Goal: Book appointment/travel/reservation

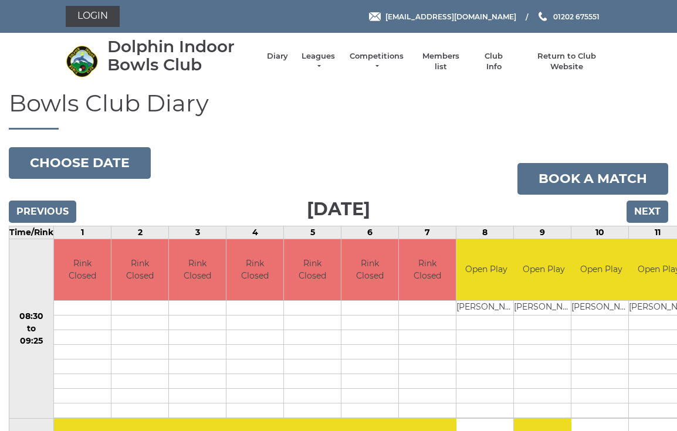
scroll to position [77, 0]
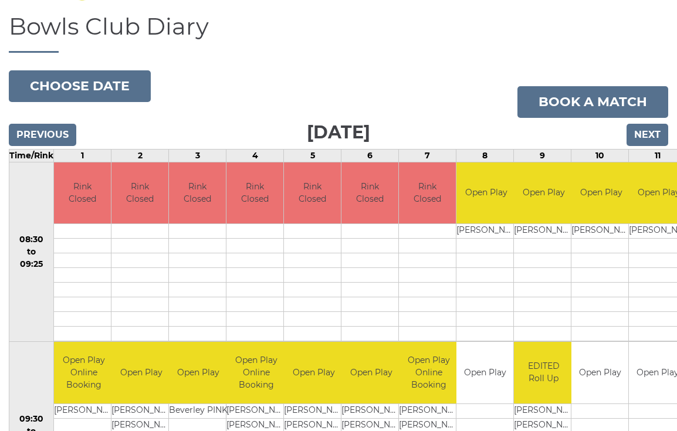
click at [101, 87] on button "Choose date" at bounding box center [80, 86] width 142 height 32
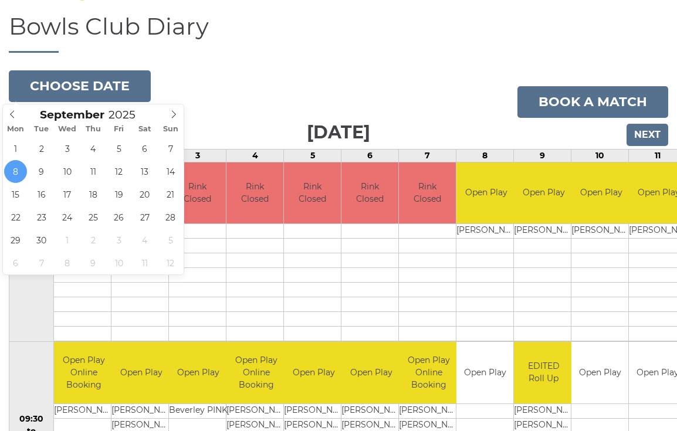
type input "[DATE]"
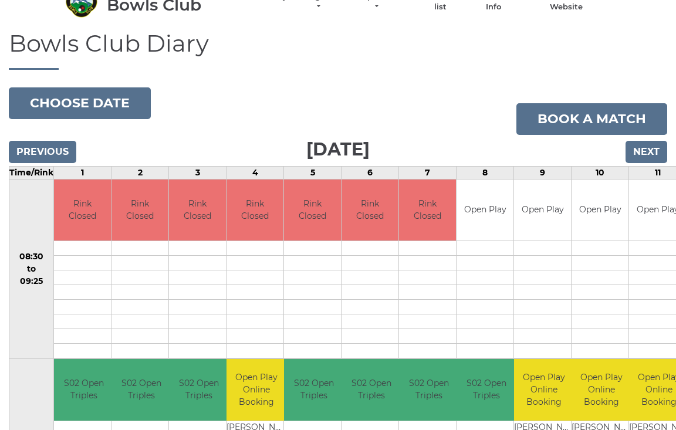
scroll to position [57, 0]
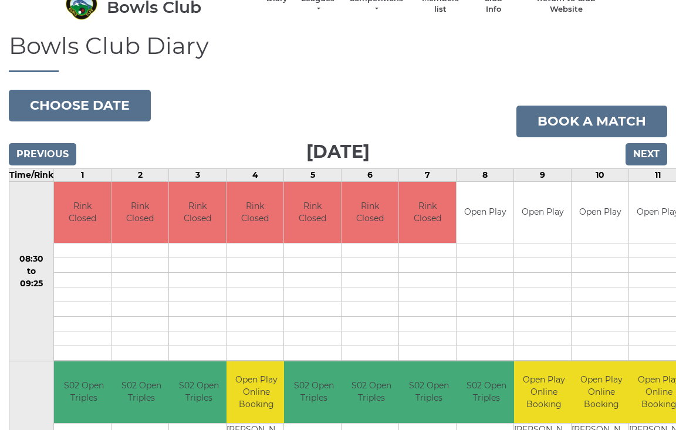
click at [90, 107] on button "Choose date" at bounding box center [80, 106] width 142 height 32
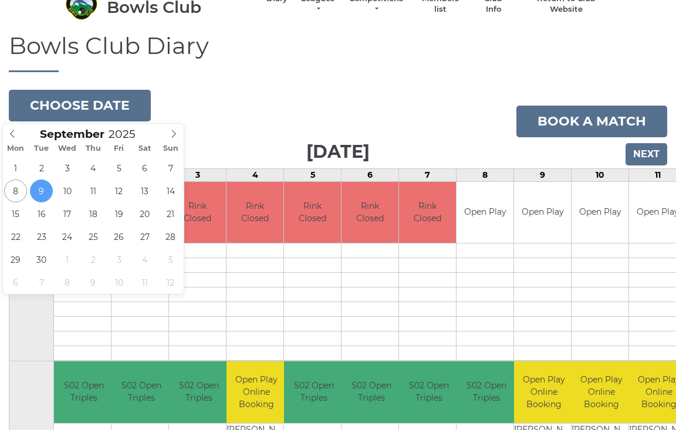
type input "[DATE]"
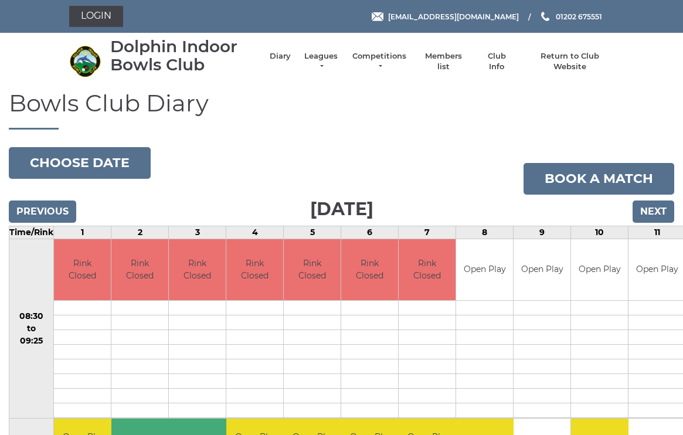
click at [93, 163] on button "Choose date" at bounding box center [80, 163] width 142 height 32
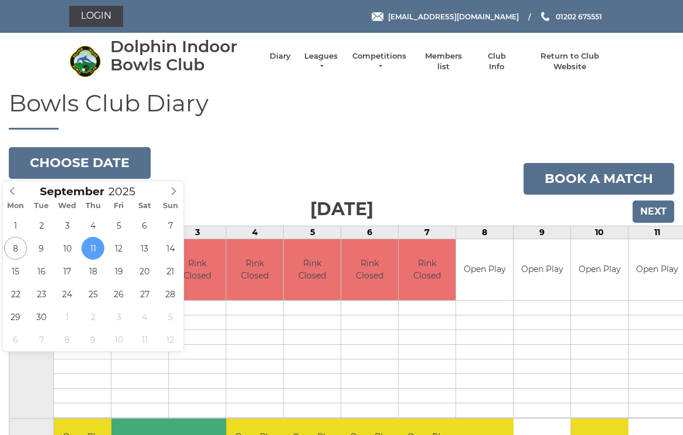
type input "[DATE]"
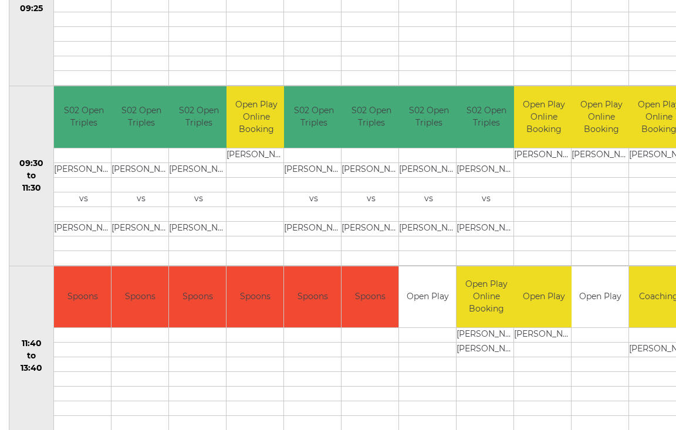
scroll to position [335, 0]
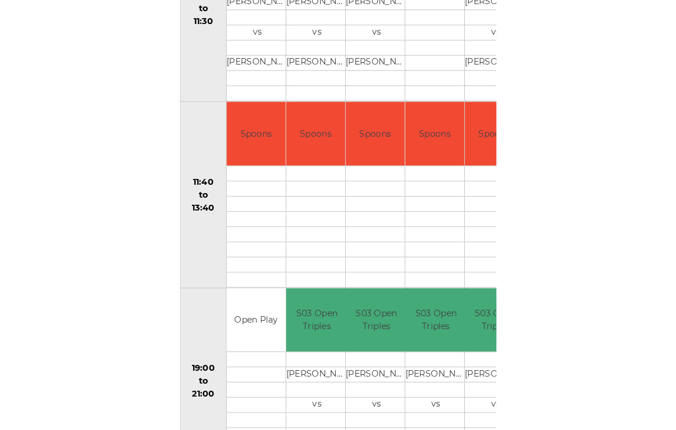
scroll to position [500, 0]
